Goal: Task Accomplishment & Management: Manage account settings

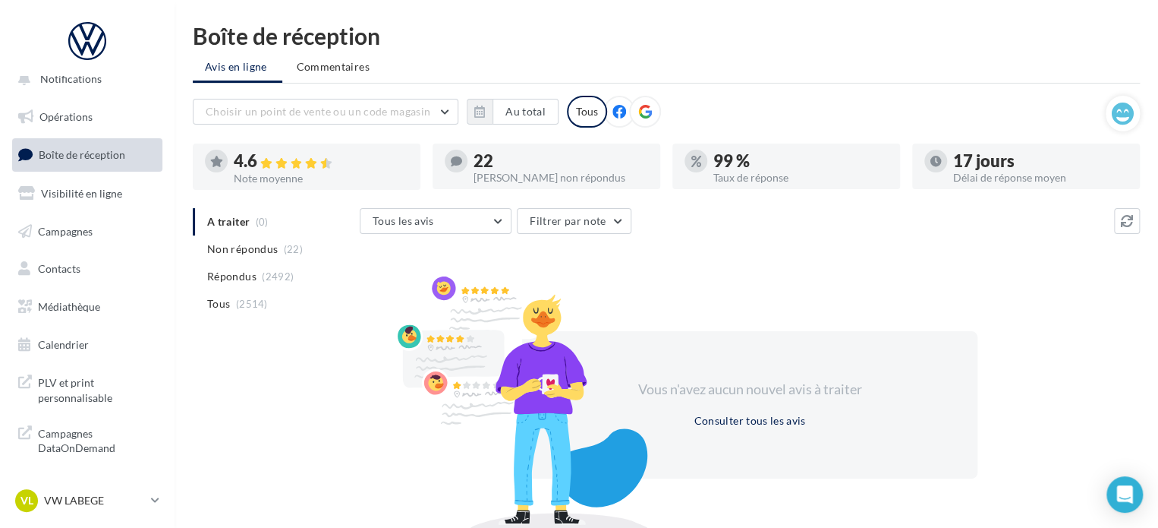
scroll to position [70, 0]
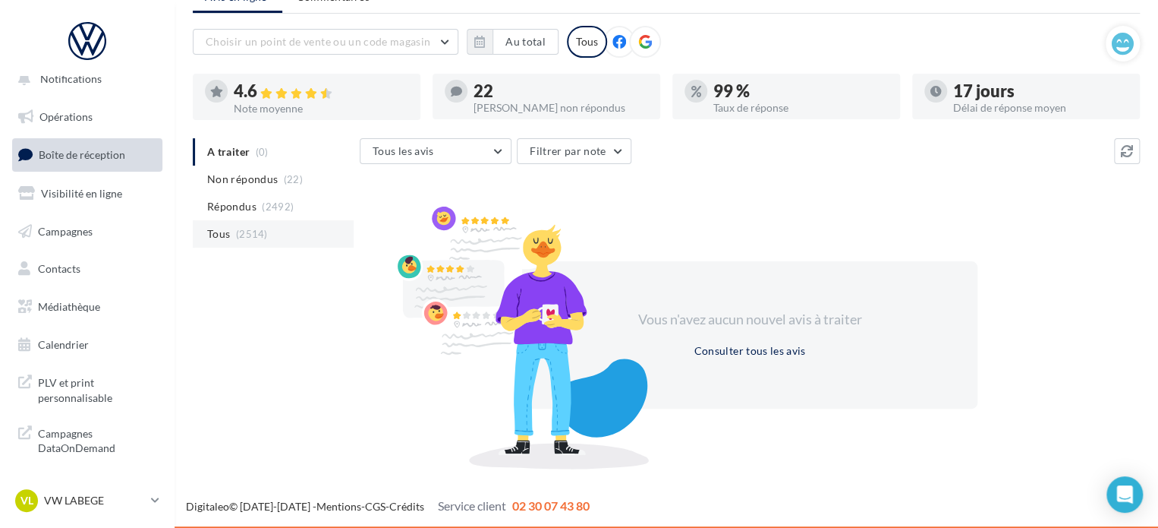
click at [250, 238] on span "(2514)" at bounding box center [252, 234] width 32 height 12
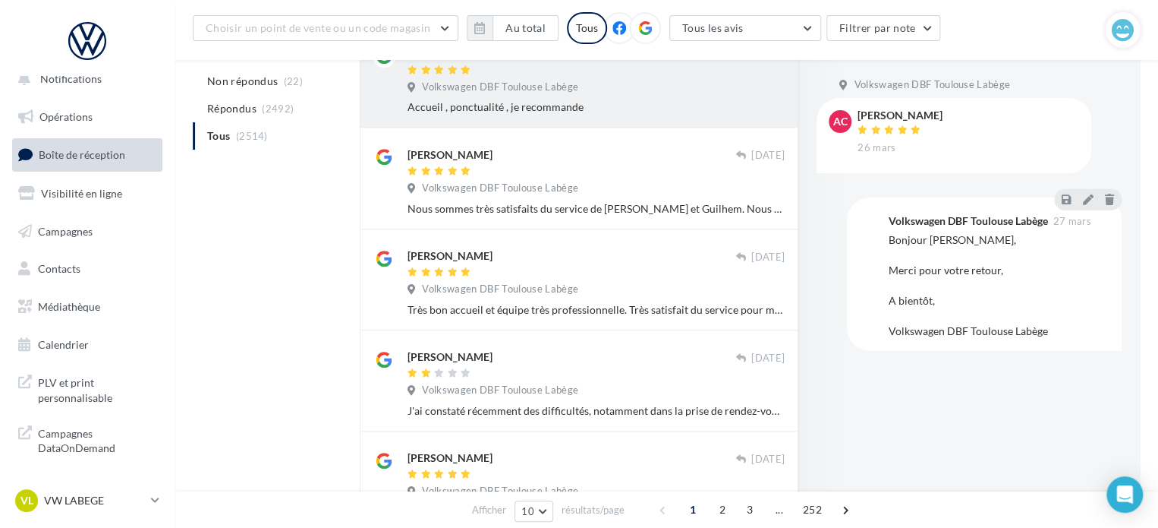
scroll to position [616, 0]
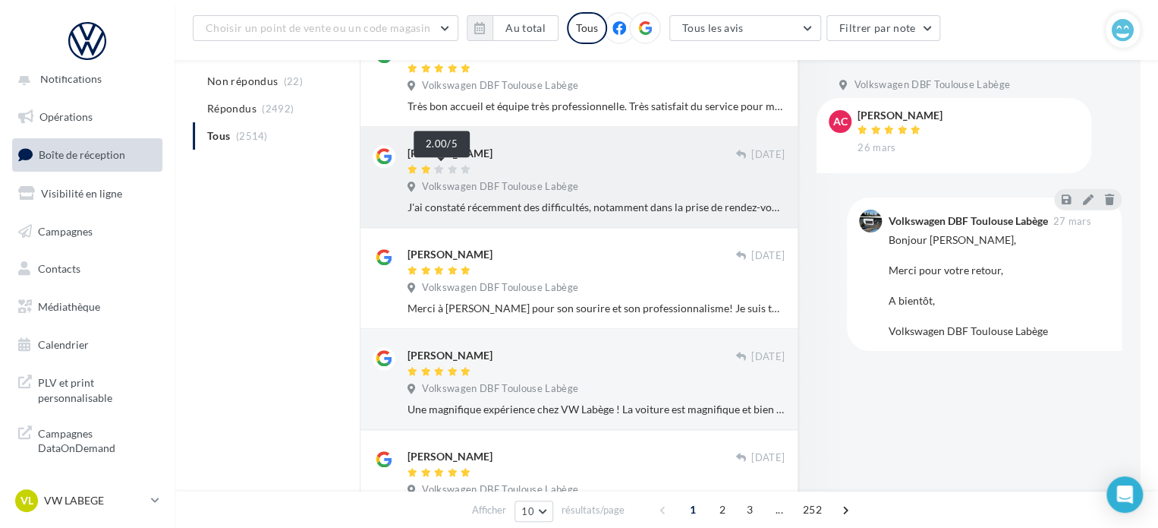
click at [451, 168] on icon at bounding box center [453, 169] width 11 height 9
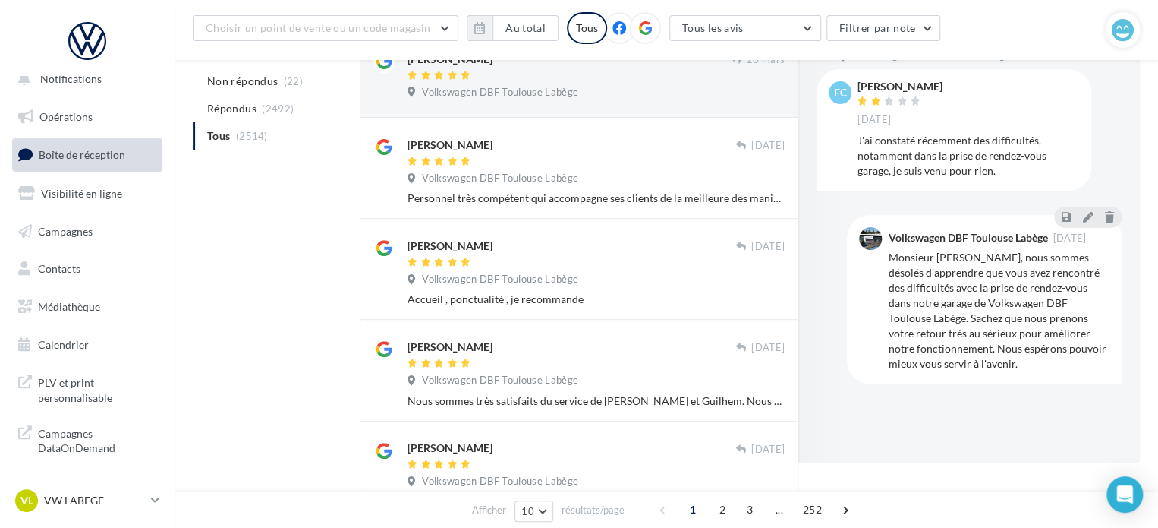
scroll to position [0, 0]
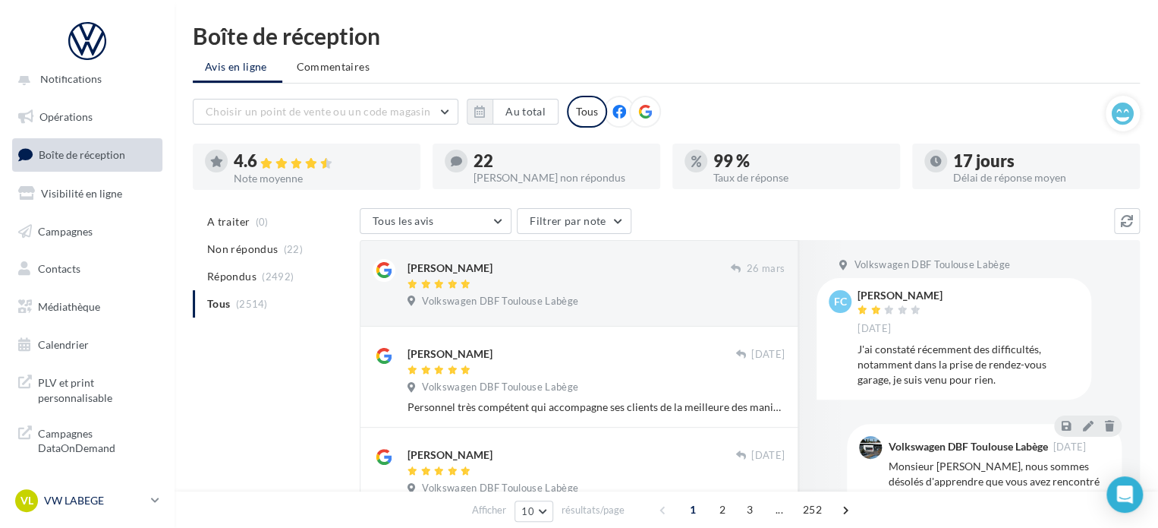
click at [92, 503] on p "VW LABEGE" at bounding box center [94, 500] width 101 height 15
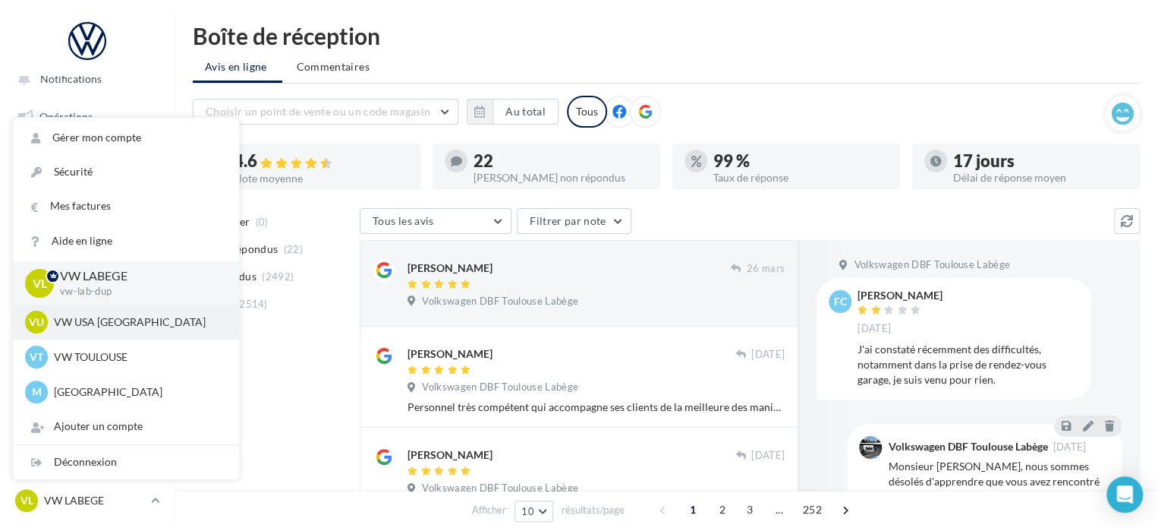
click at [132, 328] on p "VW USA [GEOGRAPHIC_DATA]" at bounding box center [137, 321] width 167 height 15
